Goal: Information Seeking & Learning: Compare options

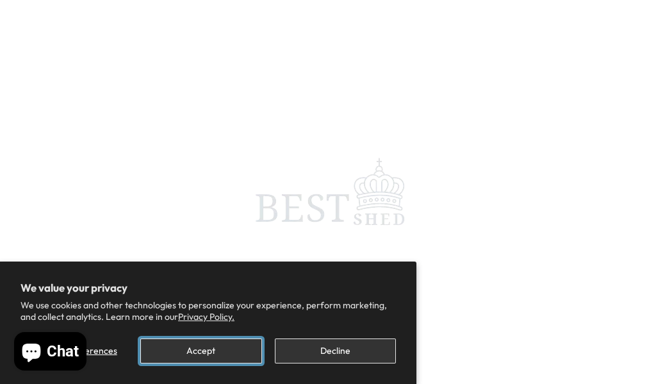
click at [225, 346] on button "Accept" at bounding box center [200, 350] width 121 height 25
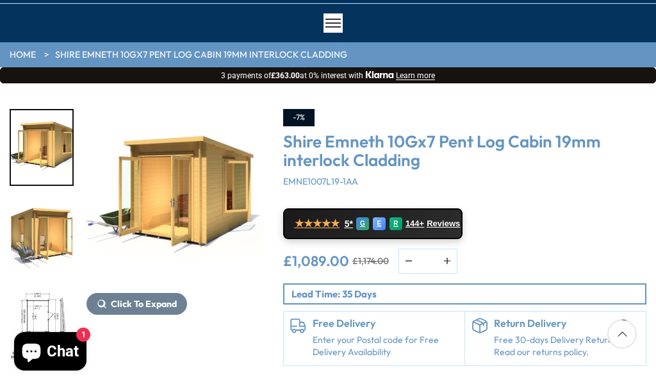
scroll to position [92, 0]
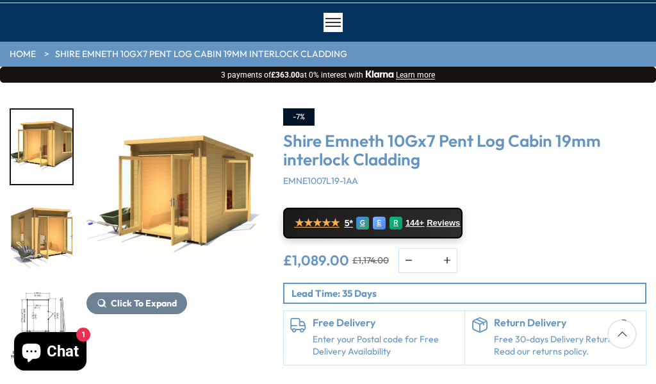
click at [54, 229] on img "2 / 12" at bounding box center [42, 236] width 62 height 74
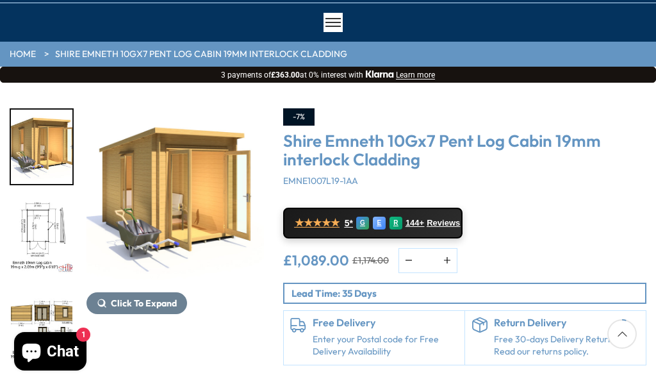
click at [36, 242] on img "3 / 12" at bounding box center [42, 236] width 62 height 74
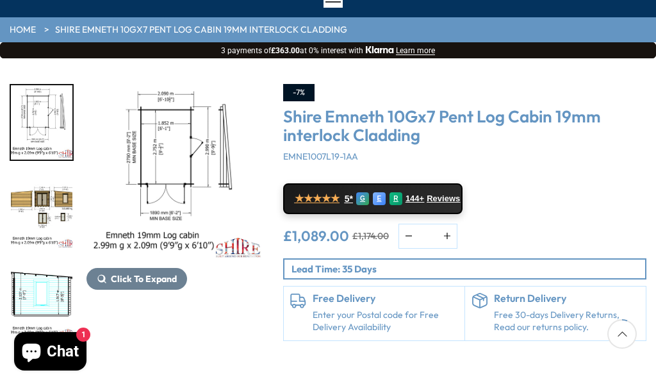
scroll to position [116, 0]
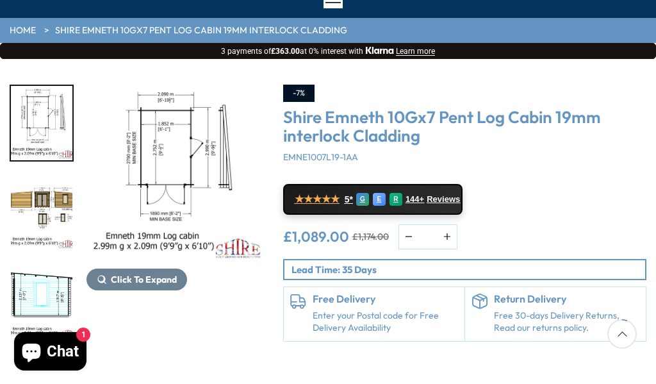
click at [44, 213] on img "4 / 12" at bounding box center [42, 213] width 62 height 74
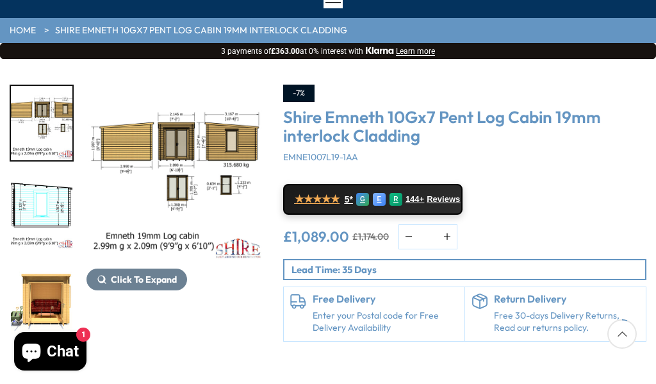
click at [202, 184] on img "4 / 12" at bounding box center [175, 173] width 177 height 177
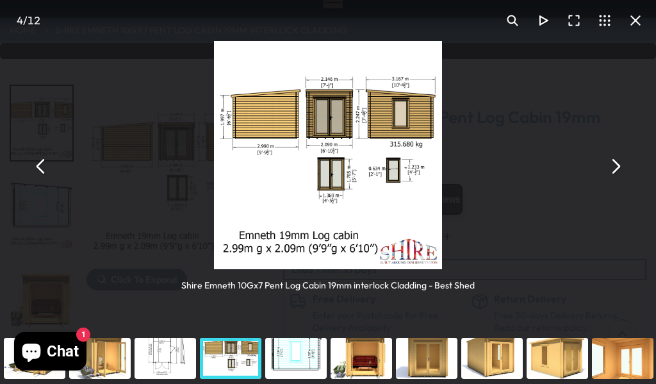
click at [647, 21] on button "You can close this modal content with the ESC key" at bounding box center [635, 20] width 31 height 31
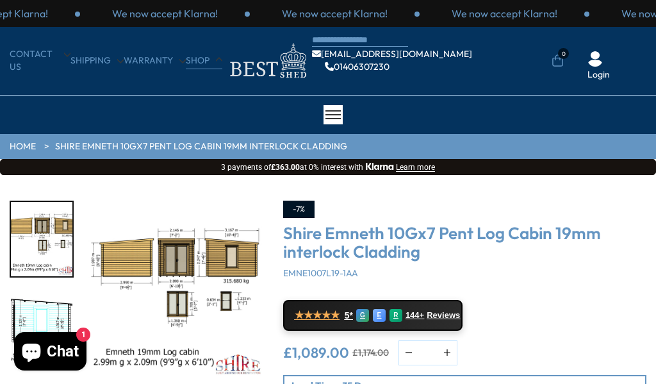
click at [214, 62] on link "Shop" at bounding box center [204, 60] width 37 height 13
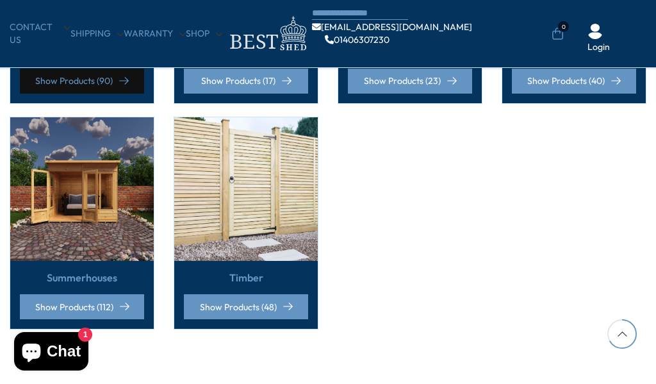
scroll to position [948, 0]
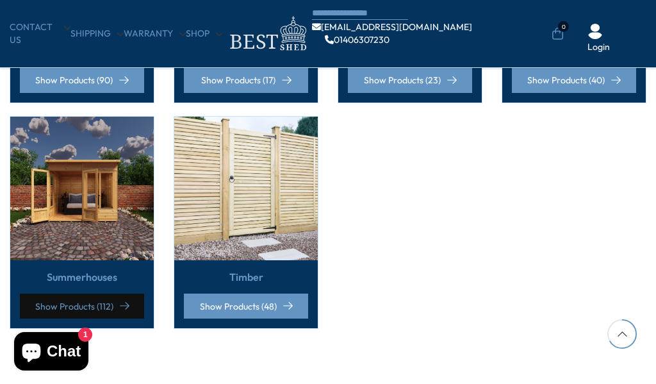
click at [99, 293] on link "Show Products (112)" at bounding box center [82, 305] width 124 height 25
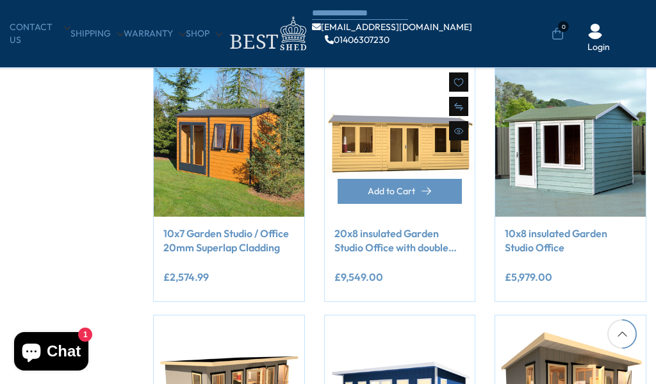
scroll to position [727, 0]
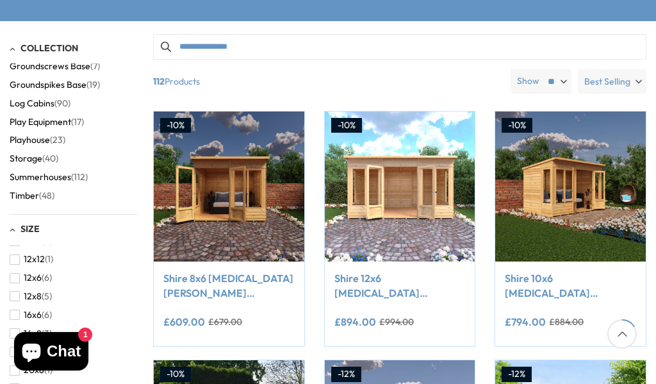
scroll to position [77, 0]
click at [24, 271] on span "12x6" at bounding box center [33, 269] width 18 height 11
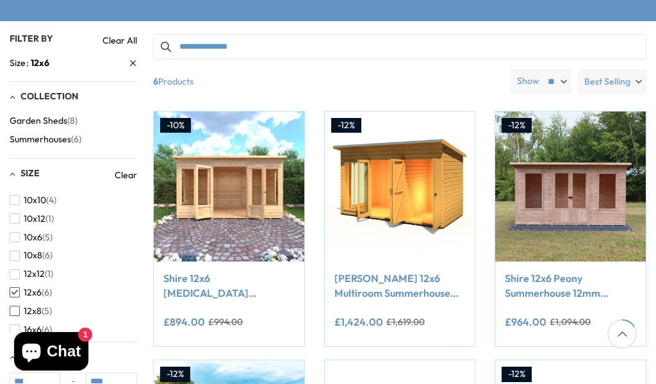
click at [16, 314] on span "button" at bounding box center [15, 311] width 10 height 10
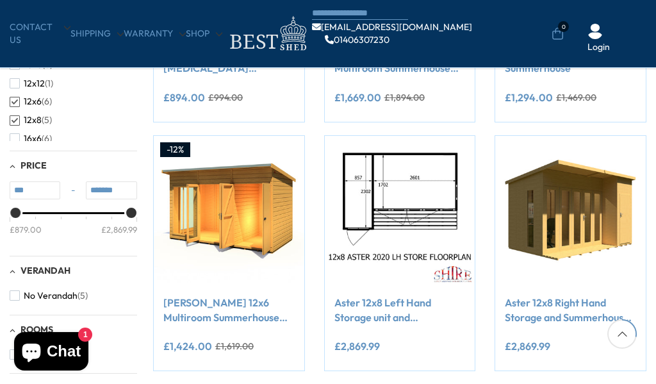
scroll to position [409, 0]
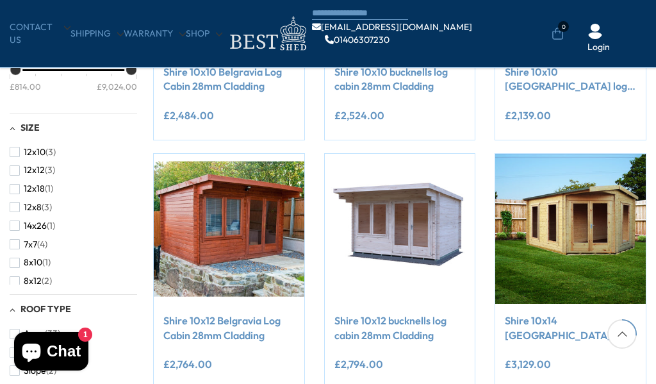
scroll to position [188, 0]
click at [28, 237] on span "7x7" at bounding box center [30, 241] width 13 height 11
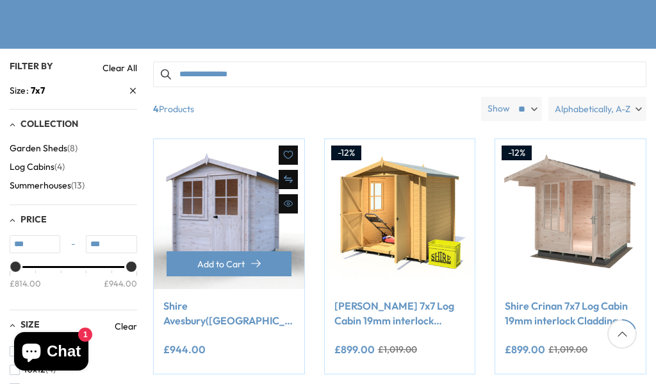
scroll to position [220, 0]
